Goal: Go to known website: Go to known website

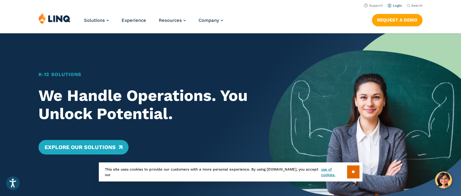
click at [394, 4] on link "Login" at bounding box center [394, 6] width 14 height 4
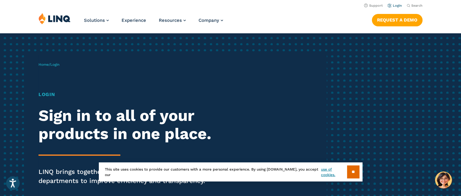
click at [397, 4] on link "Login" at bounding box center [394, 6] width 14 height 4
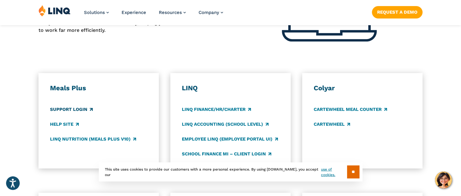
scroll to position [303, 0]
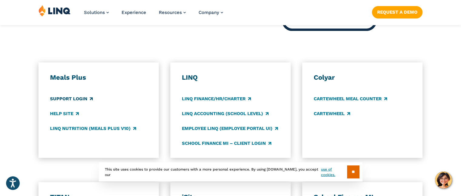
click at [72, 101] on link "Support Login" at bounding box center [71, 98] width 43 height 7
